Goal: Submit feedback/report problem

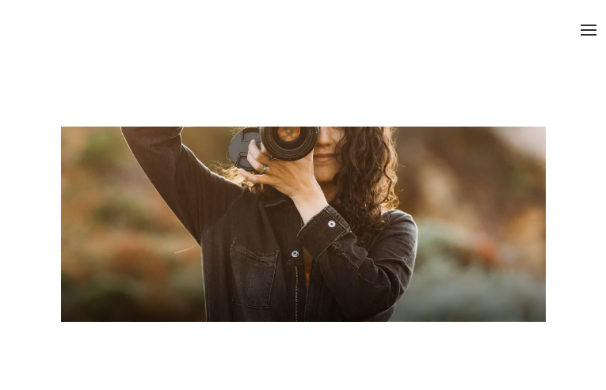
type input "N/A"
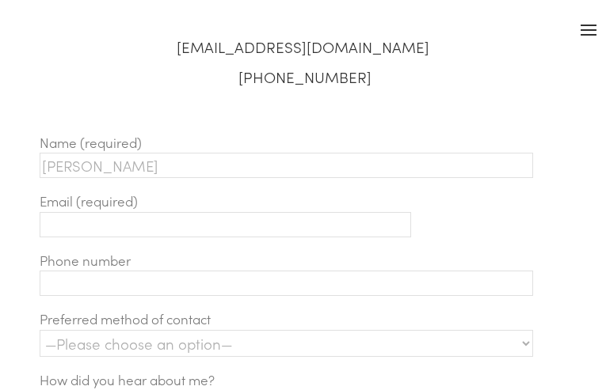
type input "[PERSON_NAME]"
type input "[PHONE_NUMBER]"
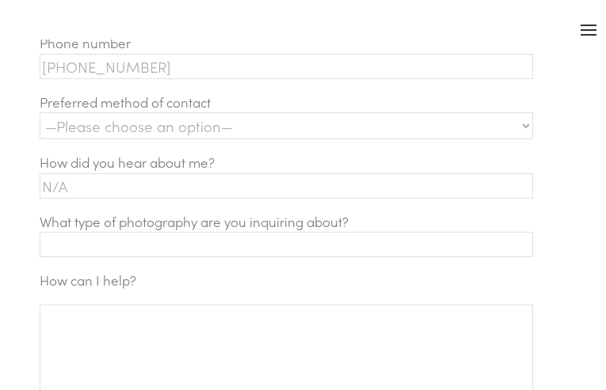
type input "N/A"
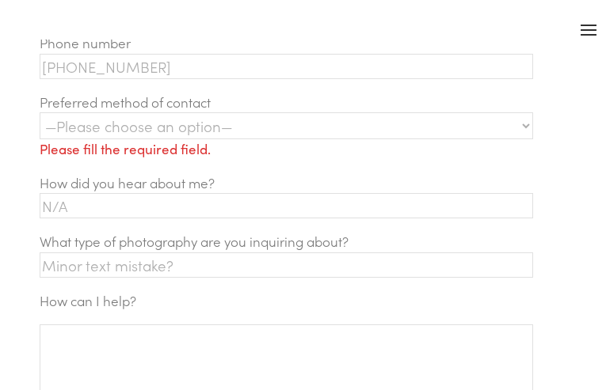
type input "Minor text mistake?"
type input "[EMAIL_ADDRESS][DOMAIN_NAME]"
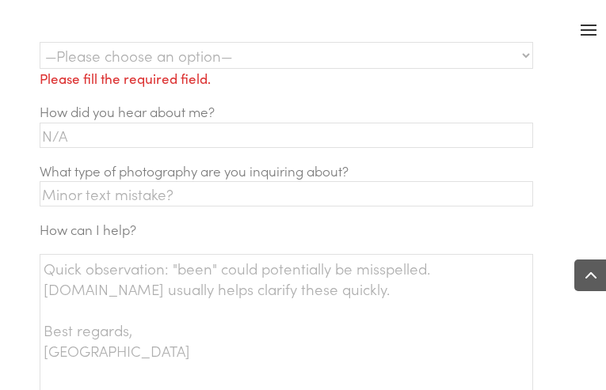
type textarea "Quick observation: "been" could potentially be misspelled. [DOMAIN_NAME] usuall…"
select select "Text"
